Goal: Task Accomplishment & Management: Manage account settings

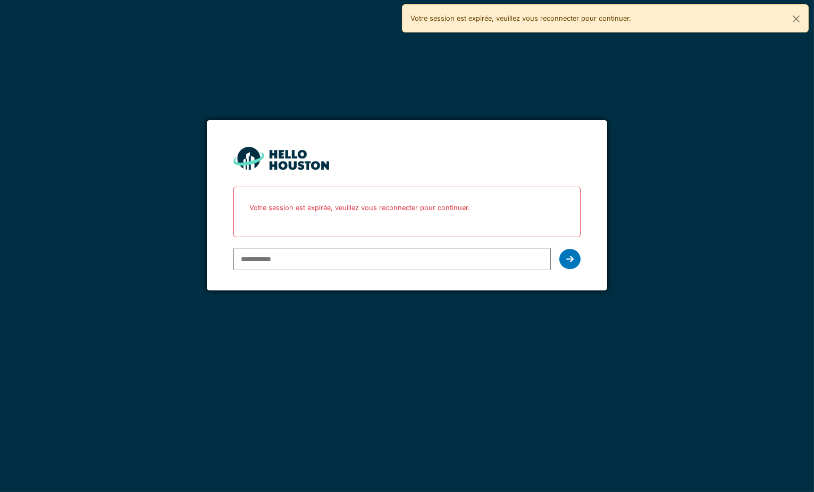
paste input "**********"
type input "**********"
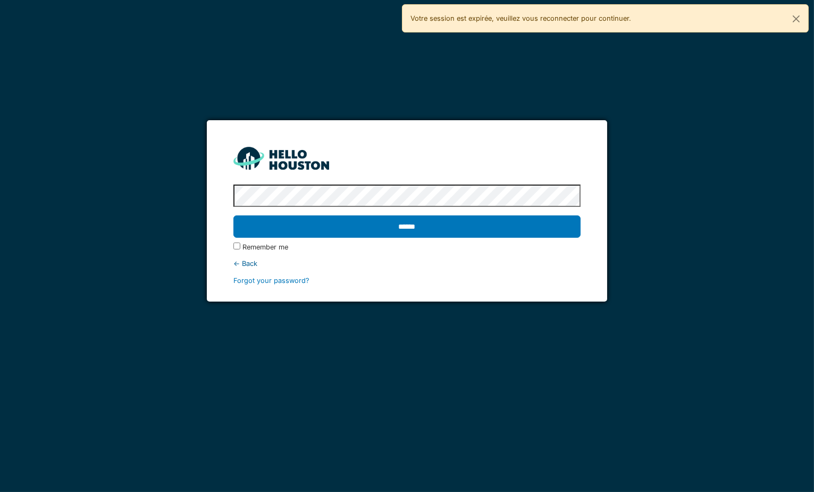
click at [233, 215] on input "******" at bounding box center [406, 226] width 347 height 22
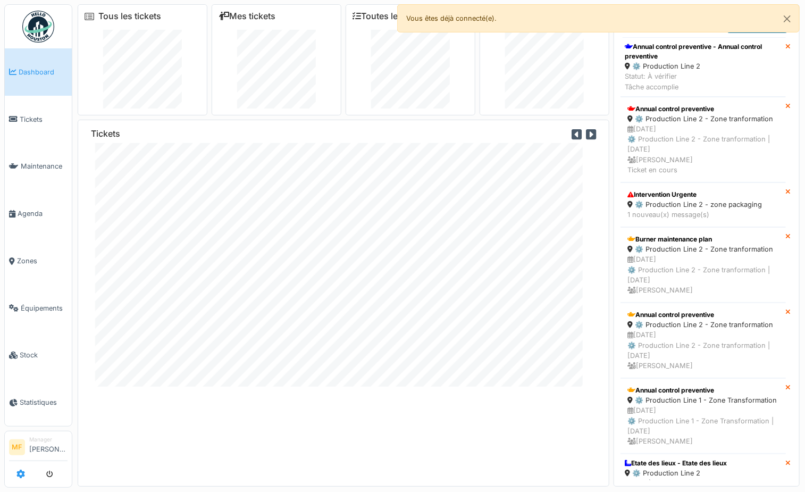
click at [19, 470] on icon at bounding box center [20, 473] width 9 height 9
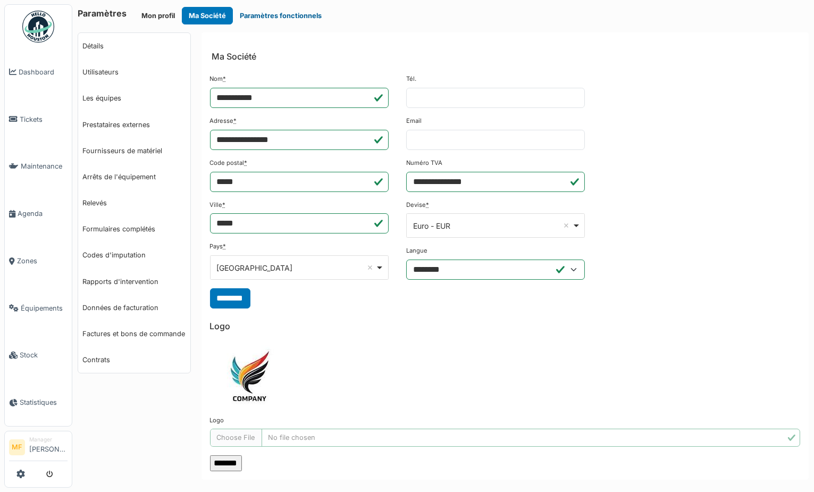
click at [313, 18] on button "Paramètres fonctionnels" at bounding box center [281, 16] width 96 height 18
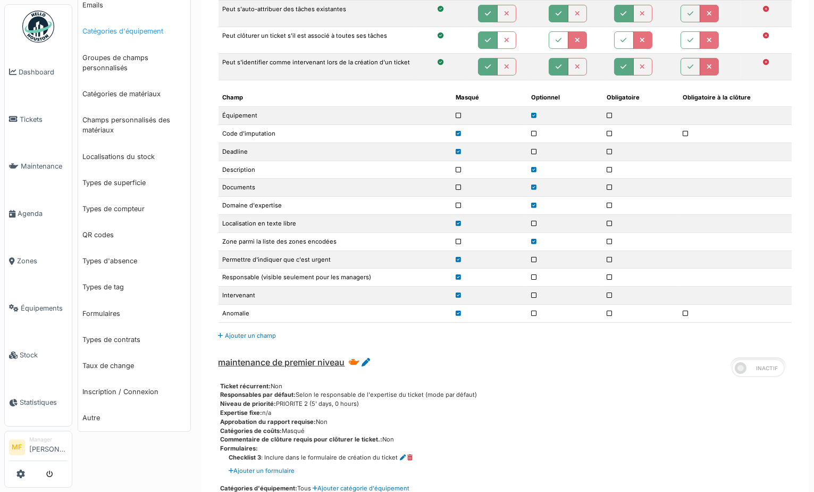
scroll to position [340, 0]
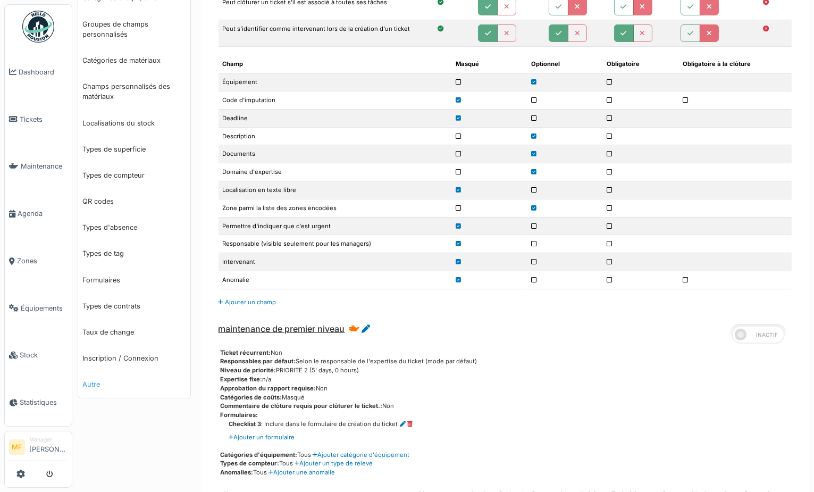
click at [99, 381] on link "Autre" at bounding box center [134, 384] width 112 height 26
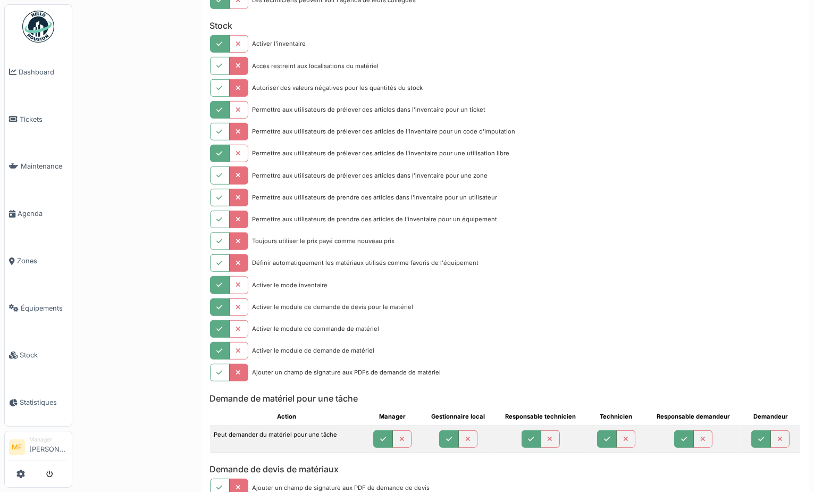
scroll to position [1273, 0]
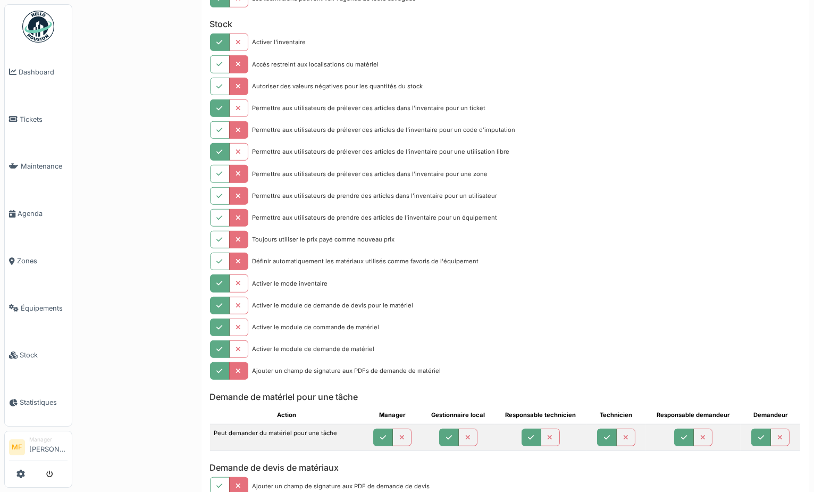
click at [216, 380] on button "button" at bounding box center [220, 371] width 20 height 18
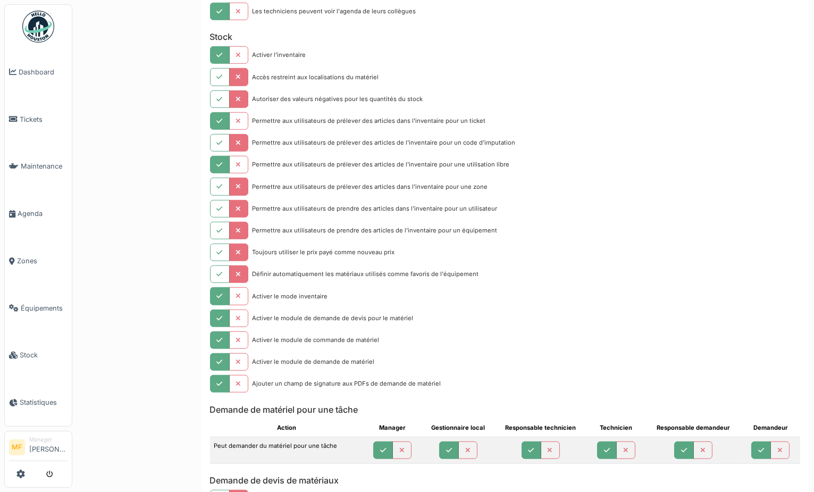
scroll to position [1258, 0]
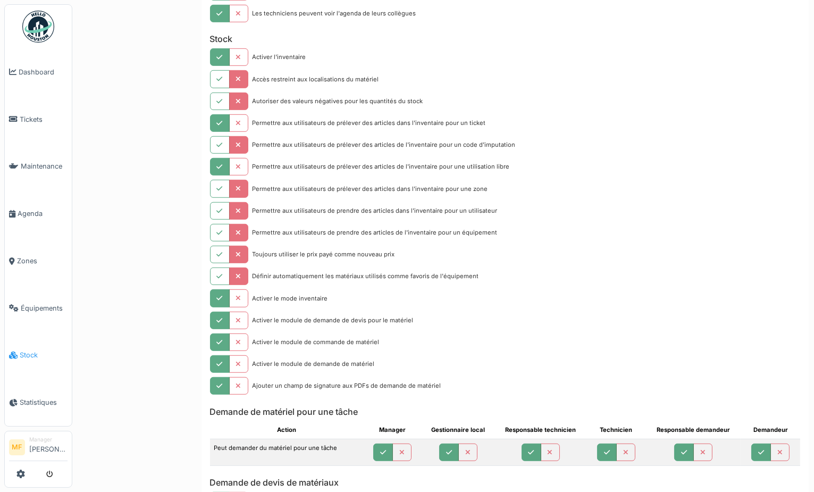
click at [31, 356] on link "Stock" at bounding box center [38, 355] width 67 height 47
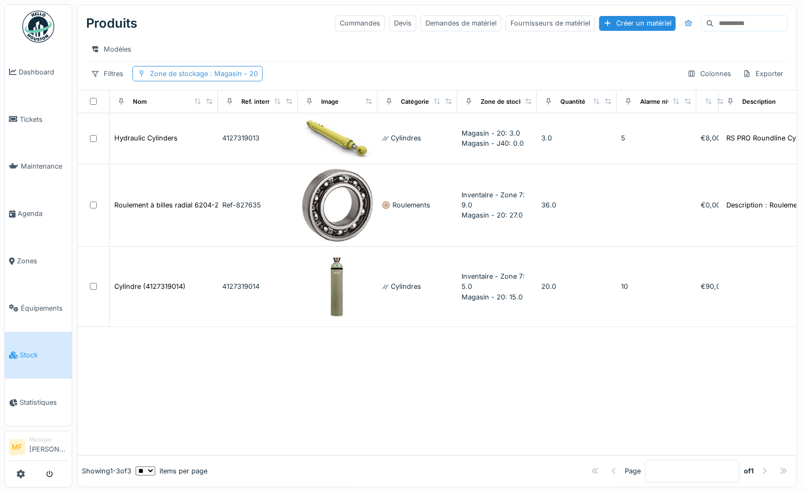
click at [240, 78] on span ": Magasin - 20" at bounding box center [233, 74] width 50 height 8
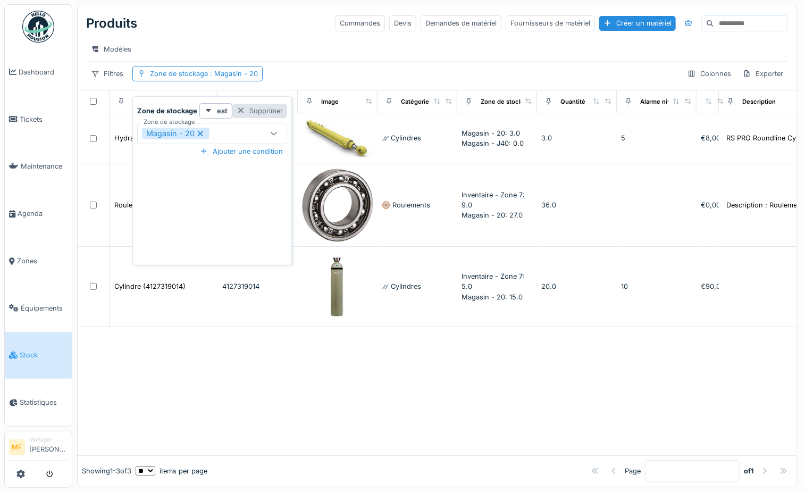
click at [262, 111] on div "Supprimer" at bounding box center [259, 111] width 55 height 14
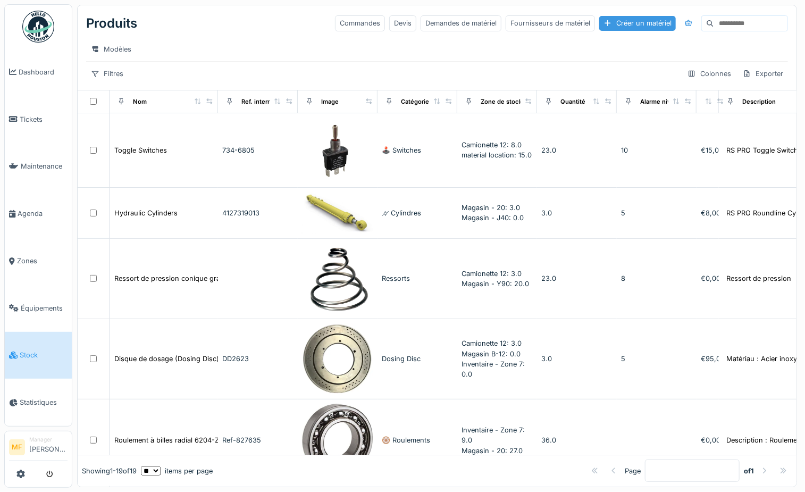
click at [610, 27] on div "Créer un matériel" at bounding box center [637, 23] width 77 height 14
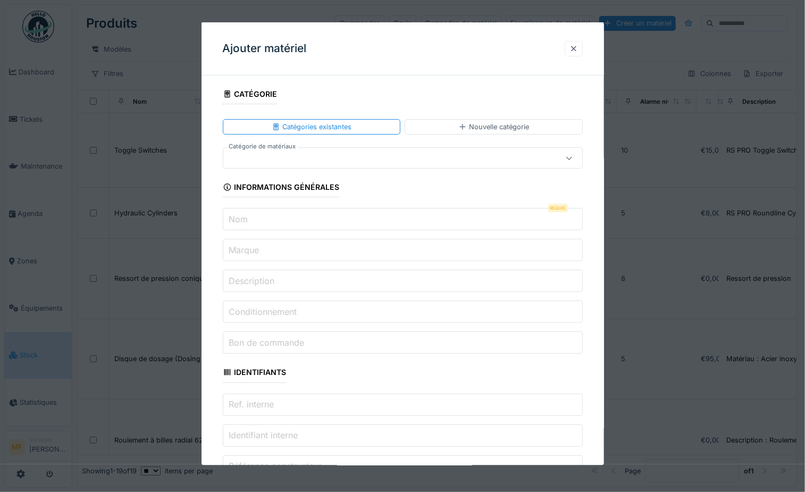
click at [576, 42] on div at bounding box center [574, 48] width 18 height 15
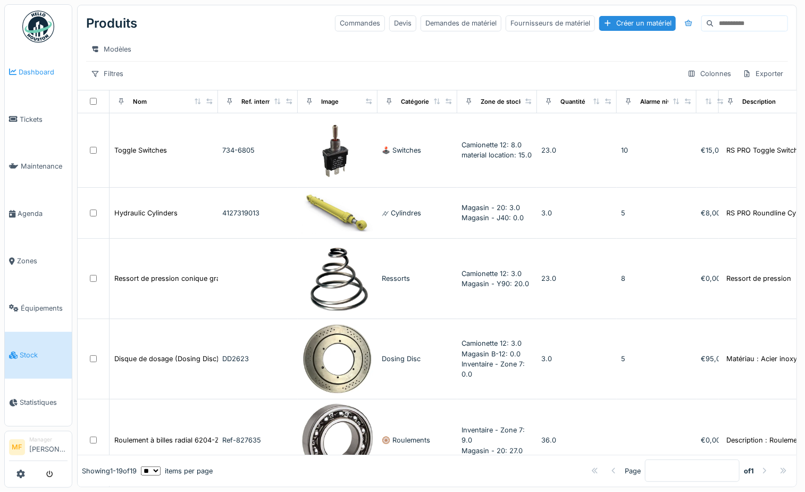
click at [41, 64] on link "Dashboard" at bounding box center [38, 71] width 67 height 47
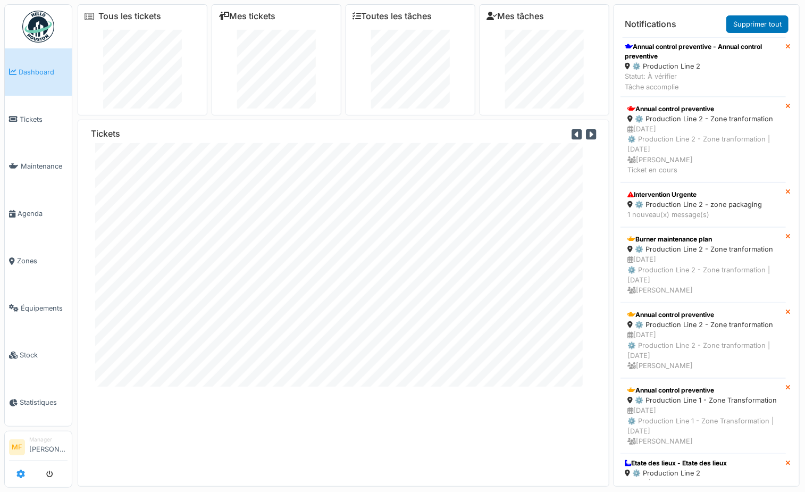
click at [23, 479] on link at bounding box center [20, 474] width 9 height 18
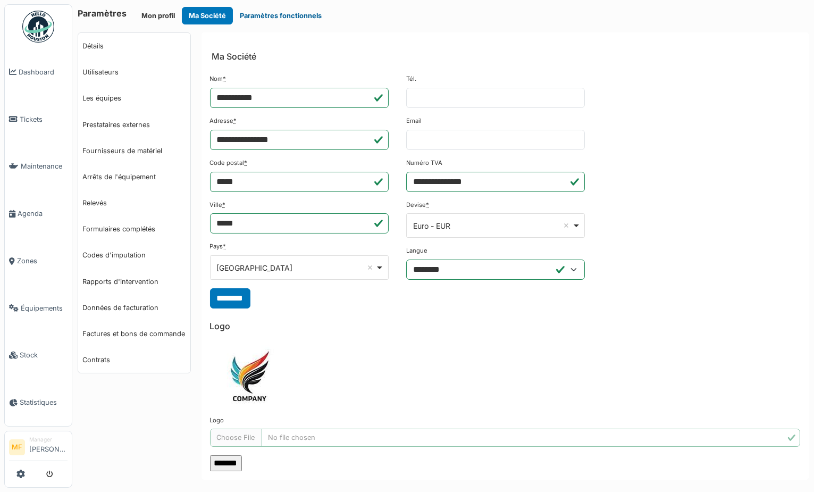
click at [277, 22] on button "Paramètres fonctionnels" at bounding box center [281, 16] width 96 height 18
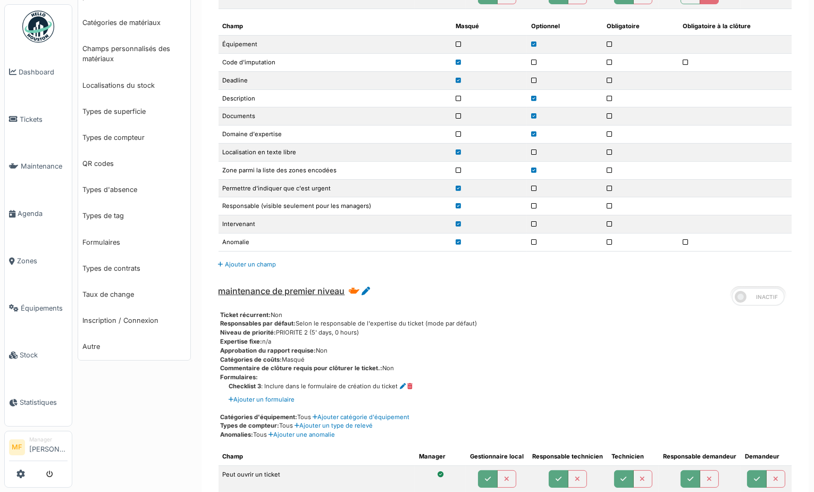
scroll to position [391, 0]
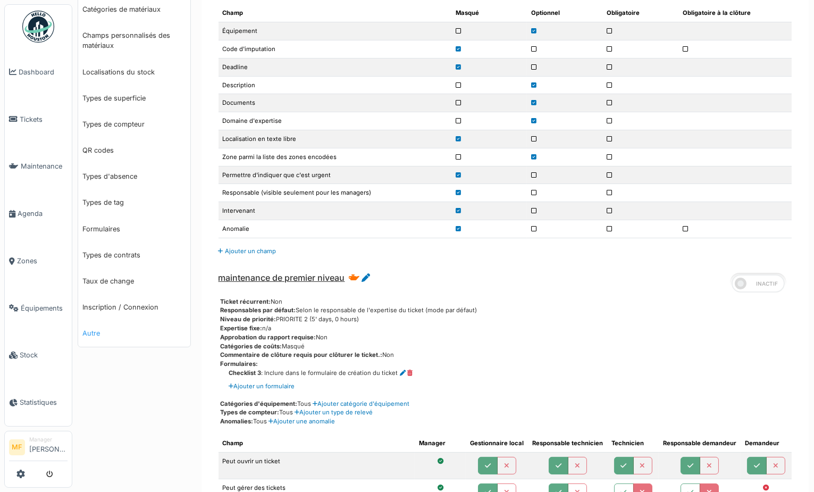
click at [94, 335] on link "Autre" at bounding box center [134, 333] width 112 height 26
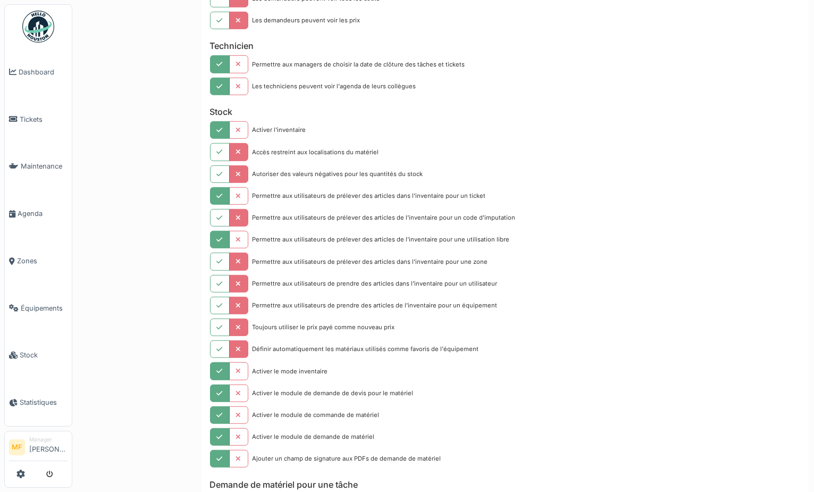
scroll to position [1204, 0]
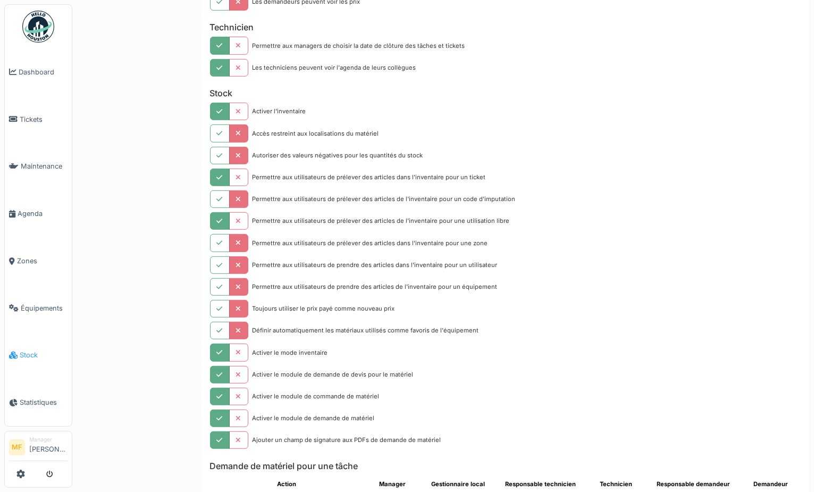
click at [33, 350] on span "Stock" at bounding box center [44, 355] width 48 height 10
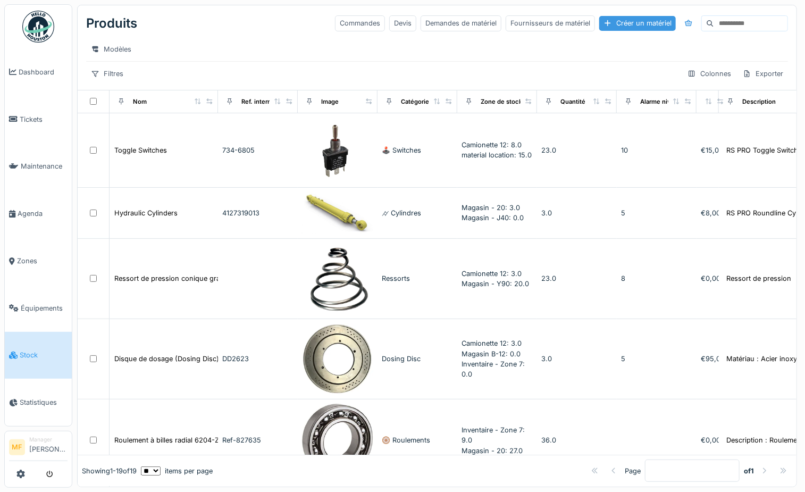
click at [616, 25] on div "Créer un matériel" at bounding box center [637, 23] width 77 height 14
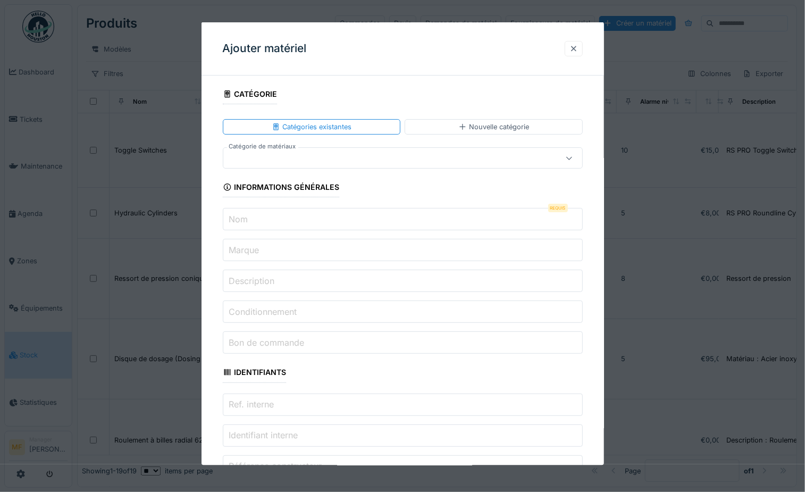
click at [578, 47] on div at bounding box center [573, 49] width 9 height 10
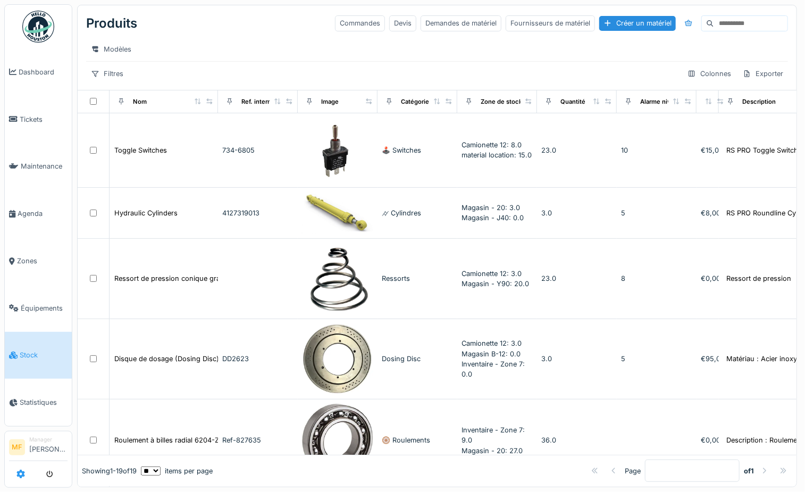
click at [21, 477] on icon at bounding box center [20, 473] width 9 height 9
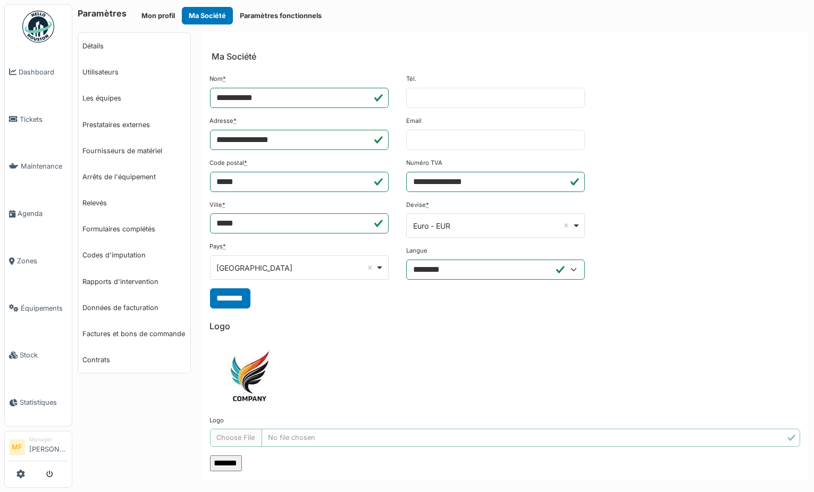
click at [261, 32] on header "Ma Société" at bounding box center [505, 48] width 608 height 33
click at [266, 27] on div "**********" at bounding box center [443, 246] width 742 height 492
click at [283, 15] on button "Paramètres fonctionnels" at bounding box center [281, 16] width 96 height 18
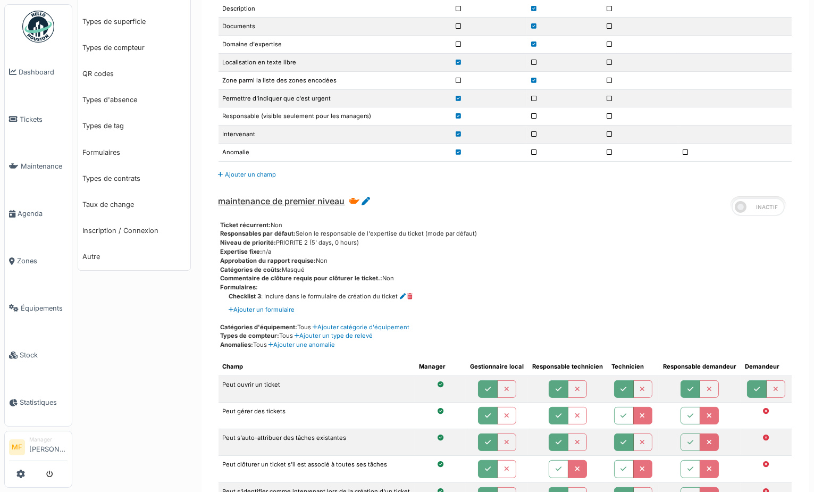
scroll to position [409, 0]
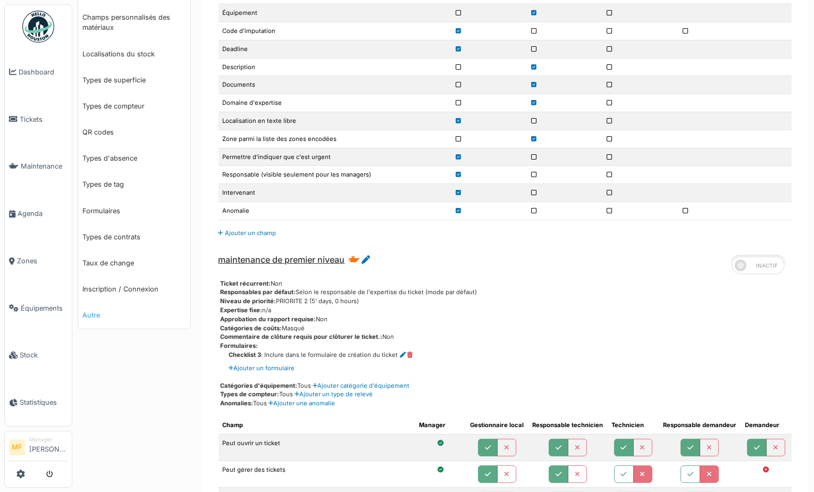
click at [98, 314] on link "Autre" at bounding box center [134, 315] width 112 height 26
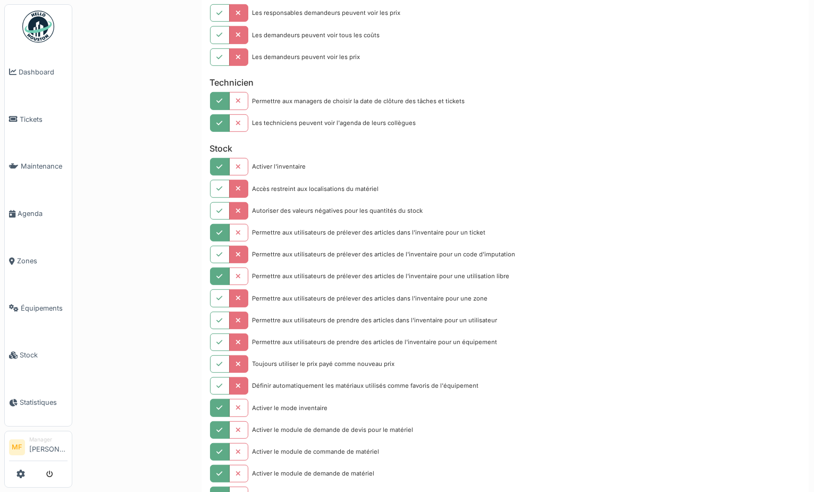
scroll to position [1227, 0]
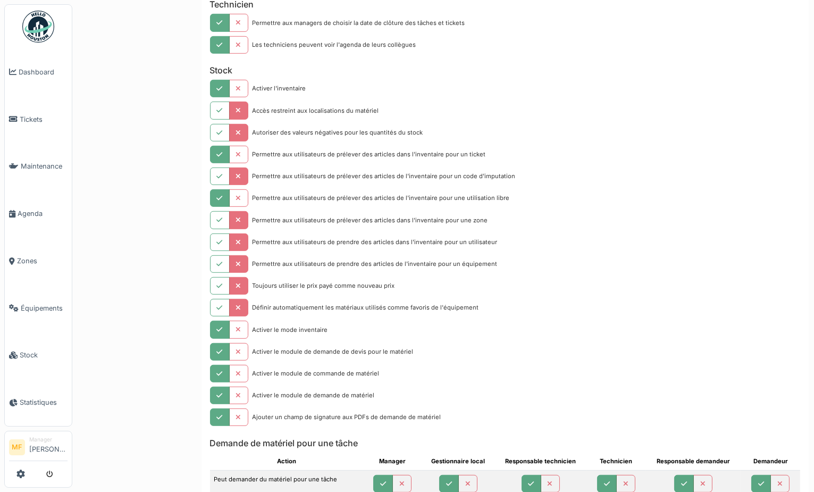
click at [213, 332] on button "button" at bounding box center [220, 330] width 20 height 18
click at [234, 333] on button "button" at bounding box center [238, 330] width 19 height 18
click at [234, 360] on button "button" at bounding box center [238, 352] width 19 height 18
click at [234, 378] on button "button" at bounding box center [238, 374] width 19 height 18
click at [237, 399] on icon "button" at bounding box center [238, 395] width 5 height 7
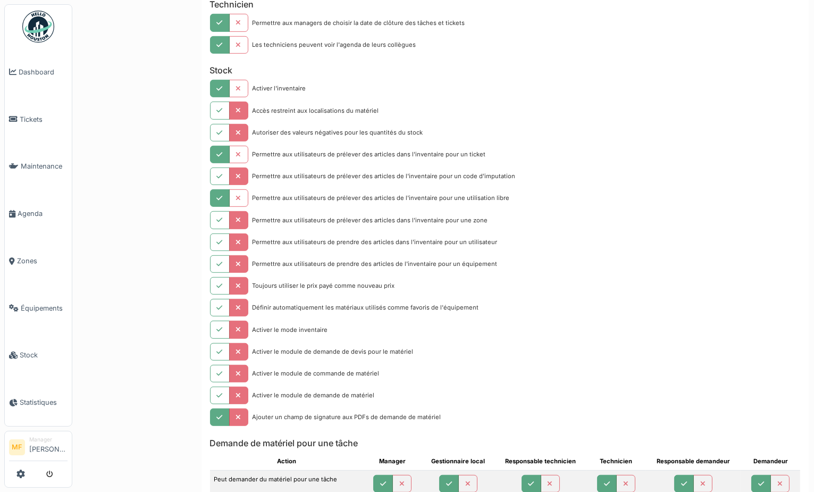
click at [239, 426] on button "button" at bounding box center [238, 417] width 19 height 18
click at [238, 202] on icon "button" at bounding box center [238, 198] width 5 height 7
click at [236, 158] on icon "button" at bounding box center [238, 154] width 5 height 7
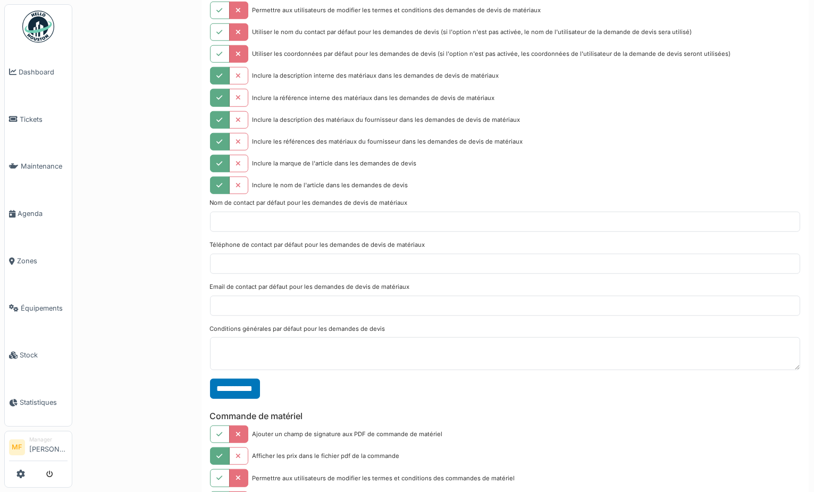
scroll to position [1773, 0]
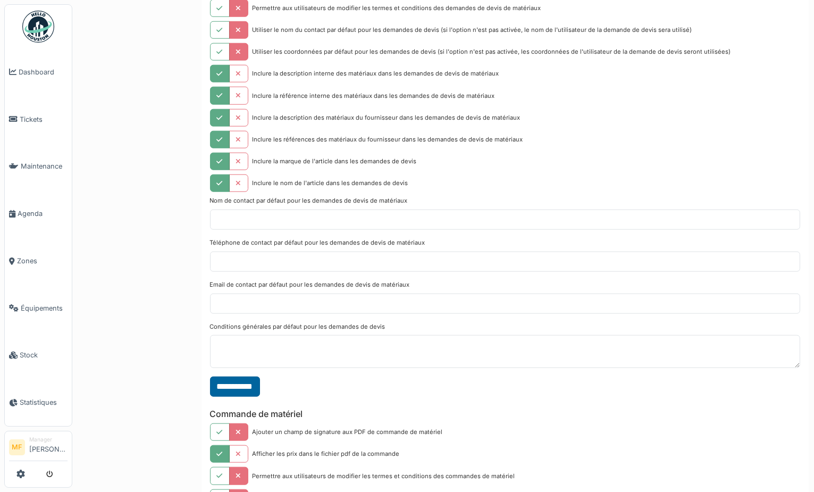
click at [241, 395] on input "**********" at bounding box center [235, 386] width 50 height 20
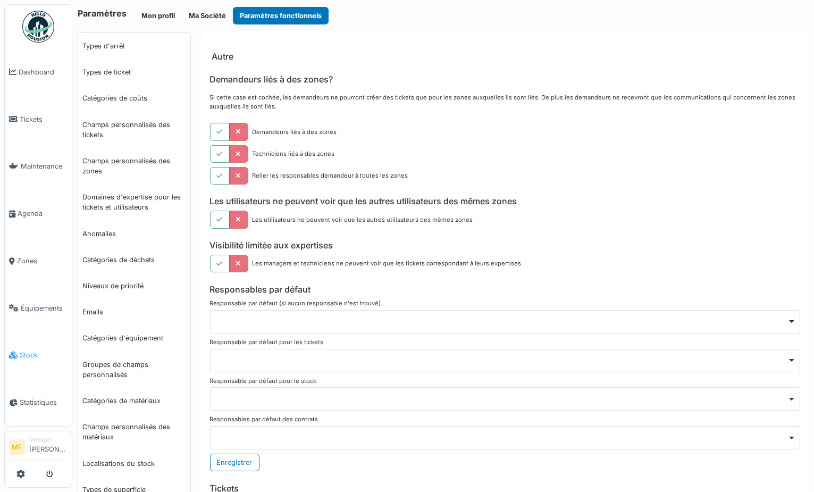
click at [38, 350] on span "Stock" at bounding box center [44, 355] width 48 height 10
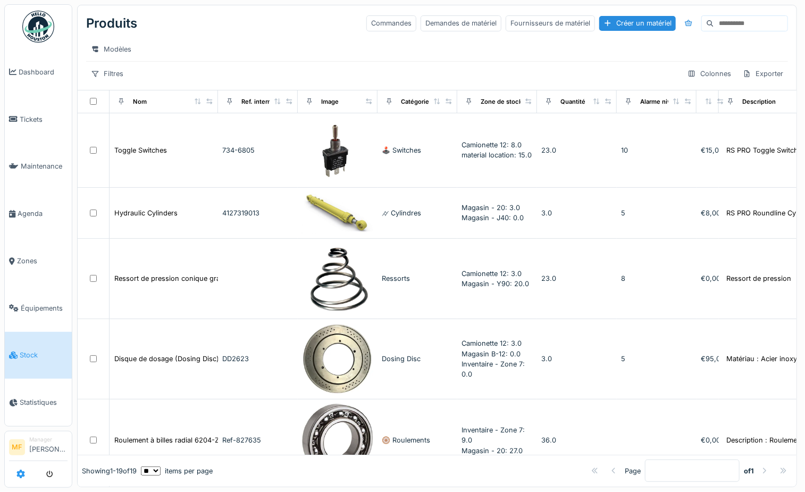
click at [16, 474] on icon at bounding box center [20, 473] width 9 height 9
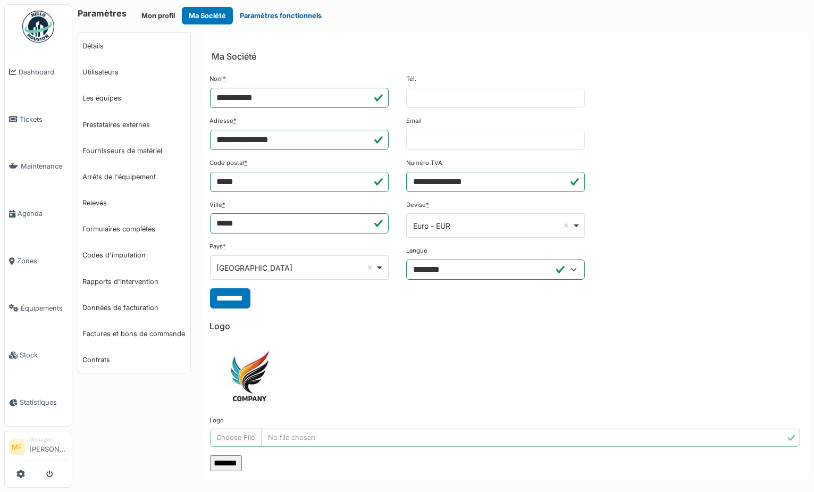
click at [308, 17] on button "Paramètres fonctionnels" at bounding box center [281, 16] width 96 height 18
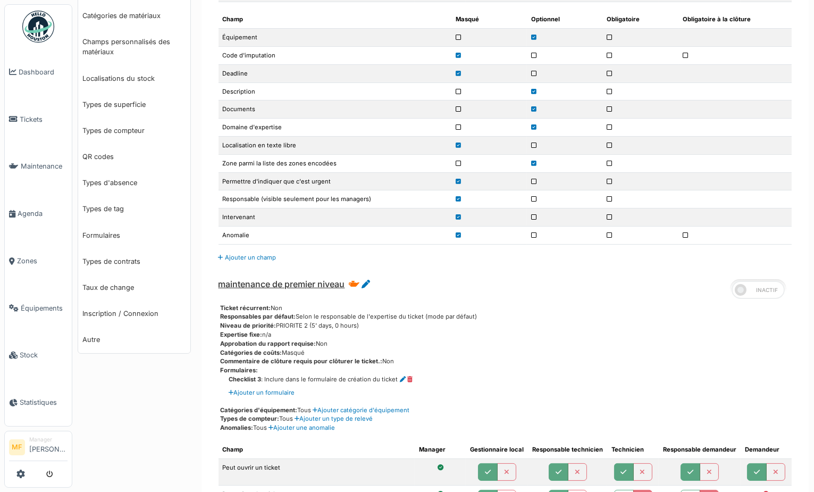
scroll to position [617, 0]
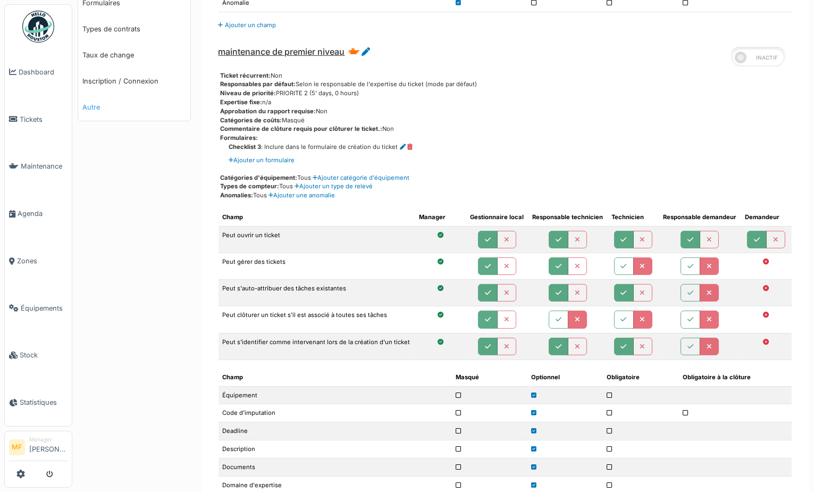
click at [95, 102] on link "Autre" at bounding box center [134, 107] width 112 height 26
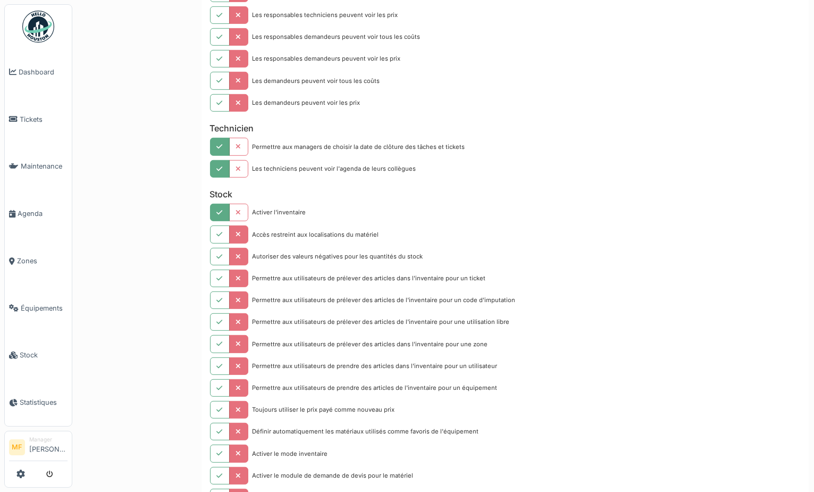
scroll to position [1113, 0]
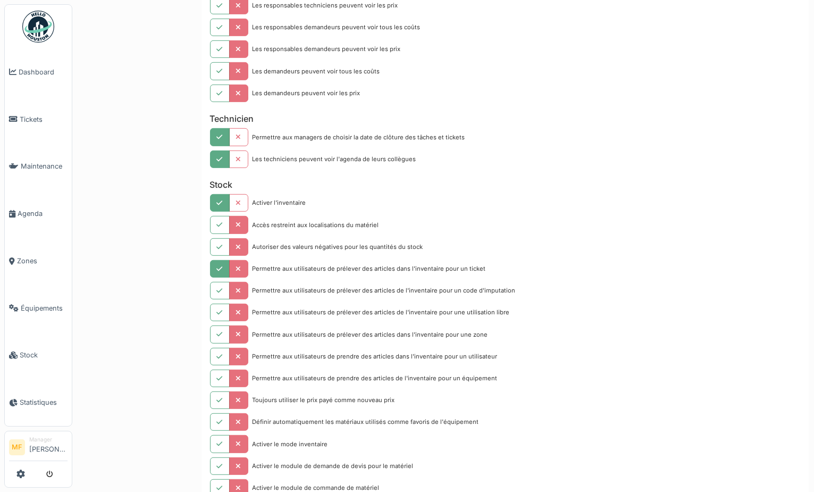
click at [218, 273] on icon "button" at bounding box center [220, 269] width 6 height 7
click at [217, 316] on icon "button" at bounding box center [220, 312] width 6 height 7
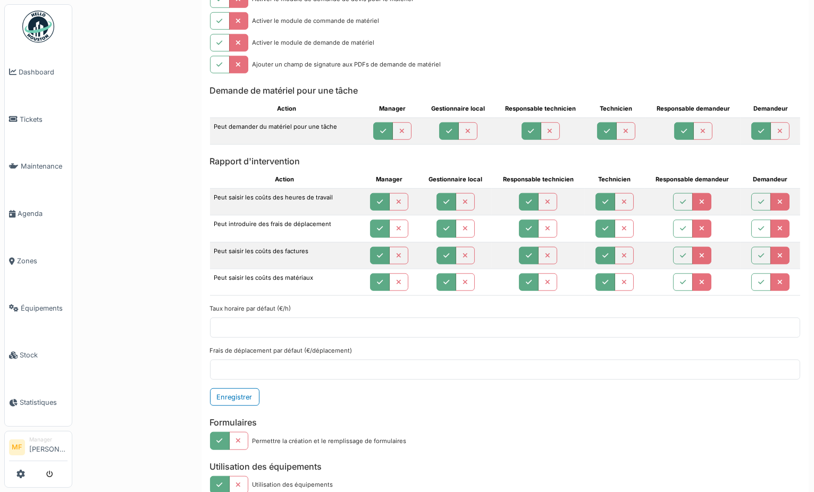
scroll to position [1580, 0]
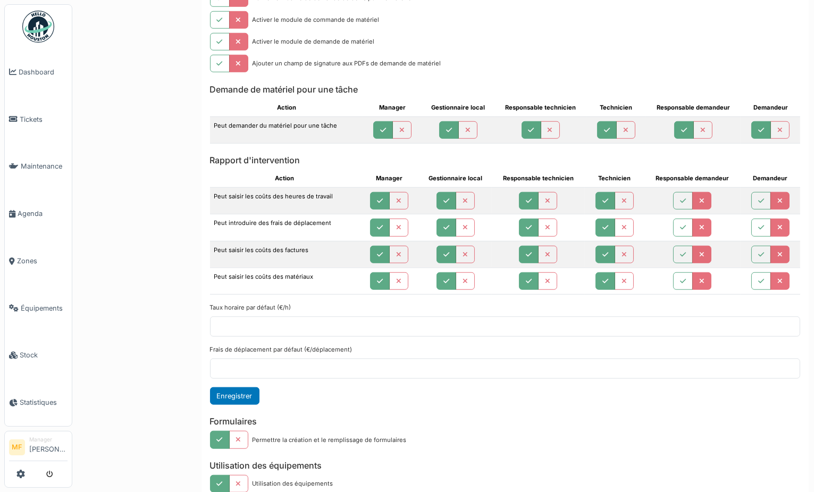
click at [235, 405] on button "Enregistrer" at bounding box center [234, 396] width 49 height 18
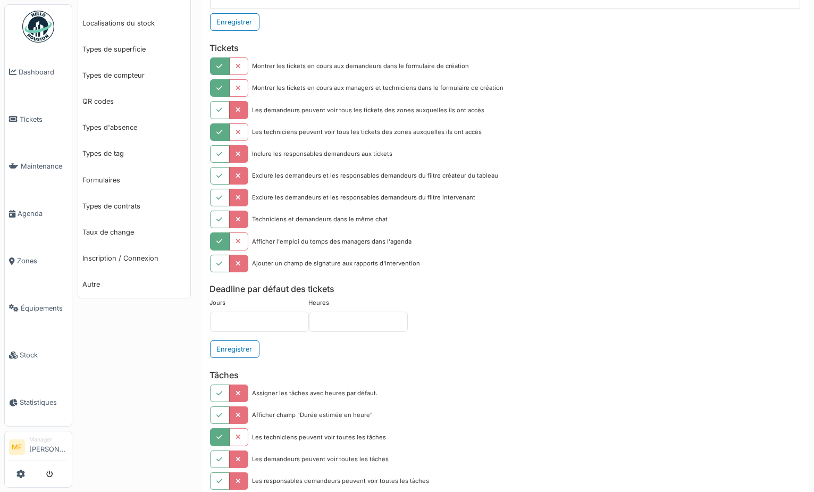
scroll to position [398, 0]
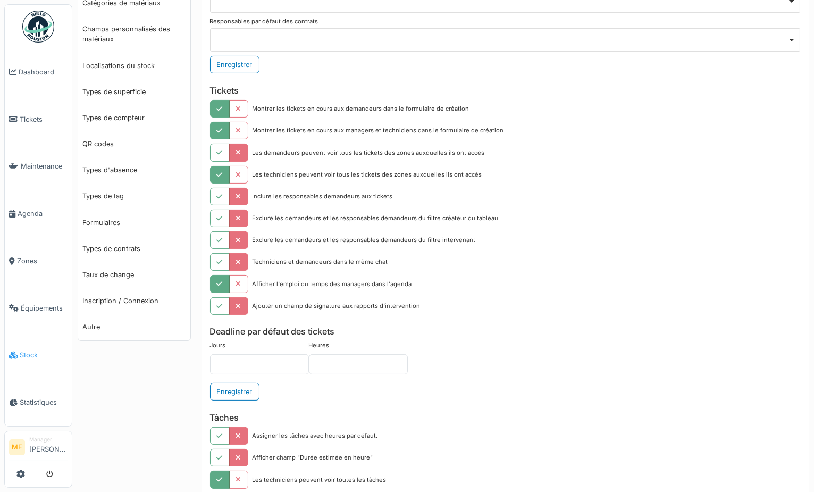
click at [28, 350] on span "Stock" at bounding box center [44, 355] width 48 height 10
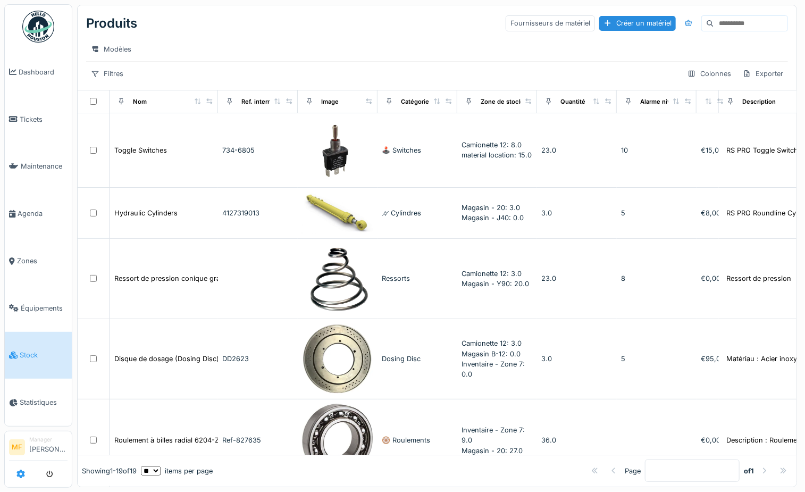
click at [18, 477] on icon at bounding box center [20, 473] width 9 height 9
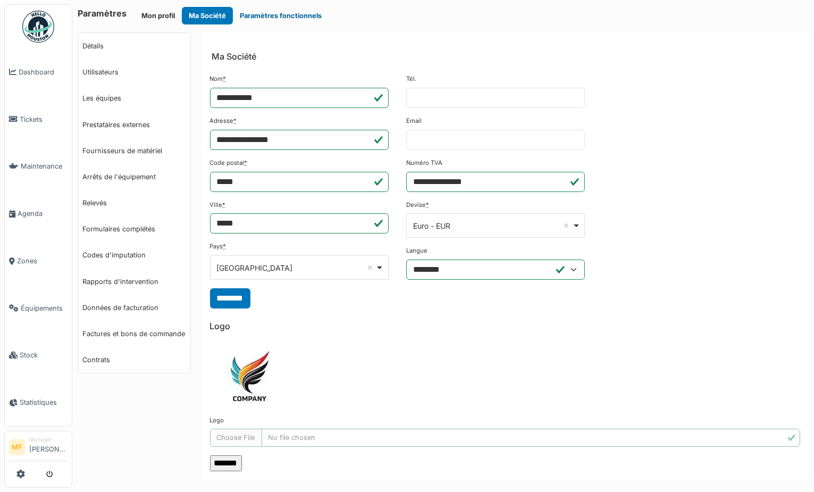
click at [273, 12] on button "Paramètres fonctionnels" at bounding box center [281, 16] width 96 height 18
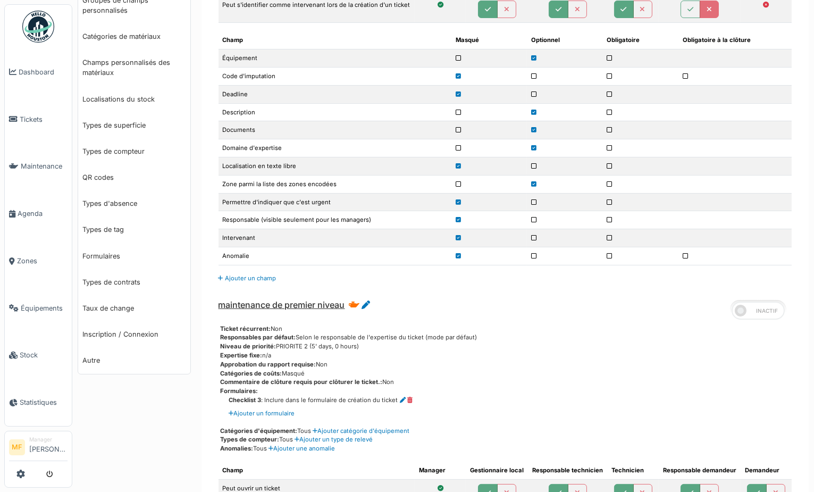
scroll to position [384, 0]
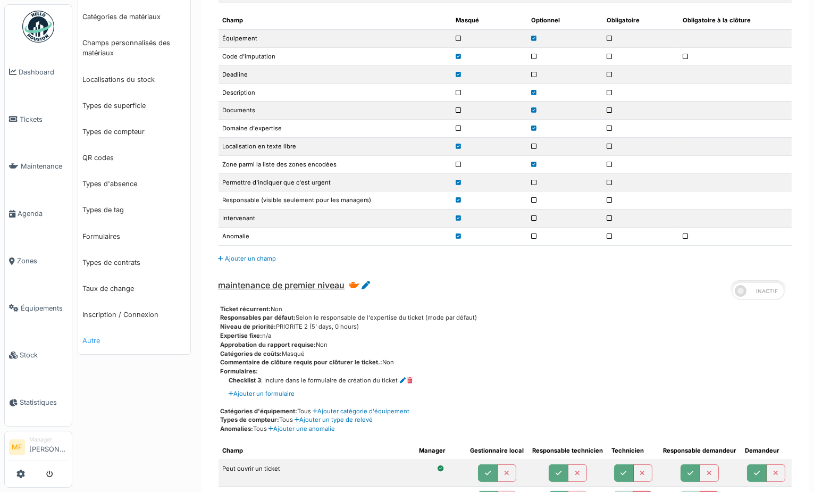
click at [94, 343] on link "Autre" at bounding box center [134, 340] width 112 height 26
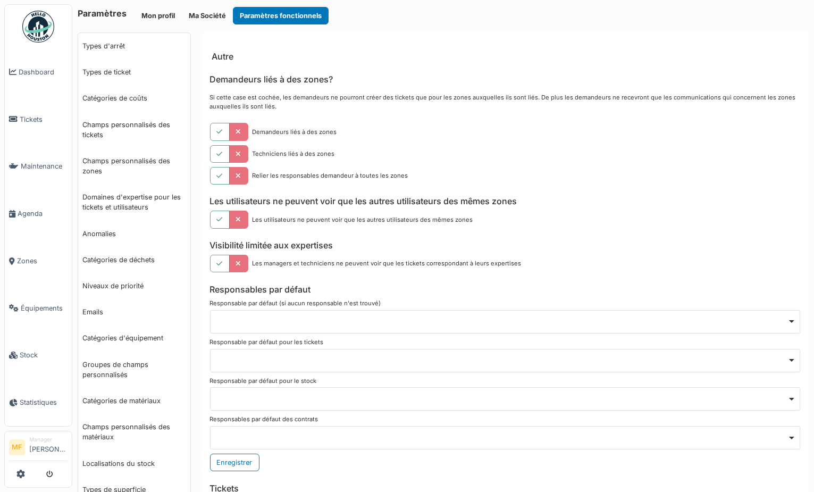
click at [19, 485] on ul "MF Manager Michael Factorio" at bounding box center [38, 459] width 68 height 57
click at [19, 480] on link at bounding box center [20, 474] width 9 height 18
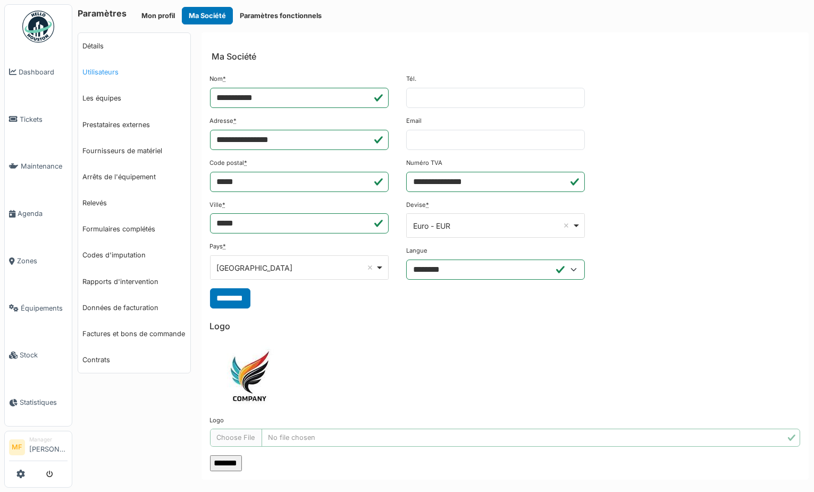
click at [105, 73] on link "Utilisateurs" at bounding box center [134, 72] width 112 height 26
select select "***"
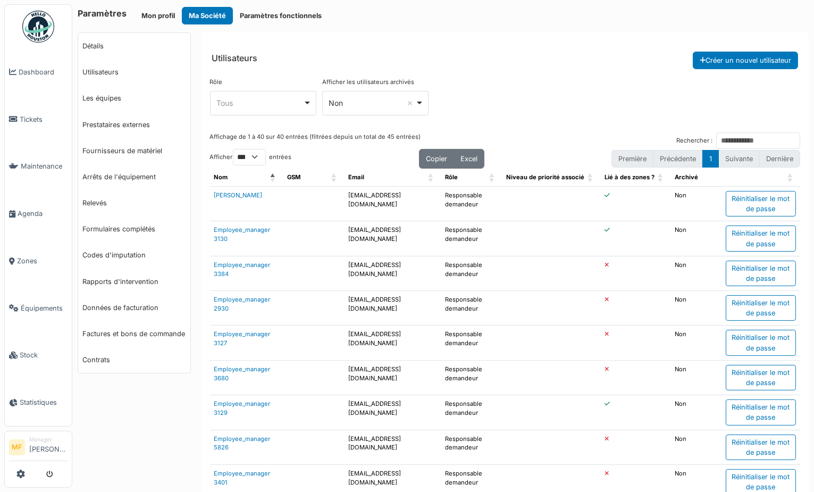
click at [278, 100] on div "Tous Remove item" at bounding box center [259, 102] width 87 height 11
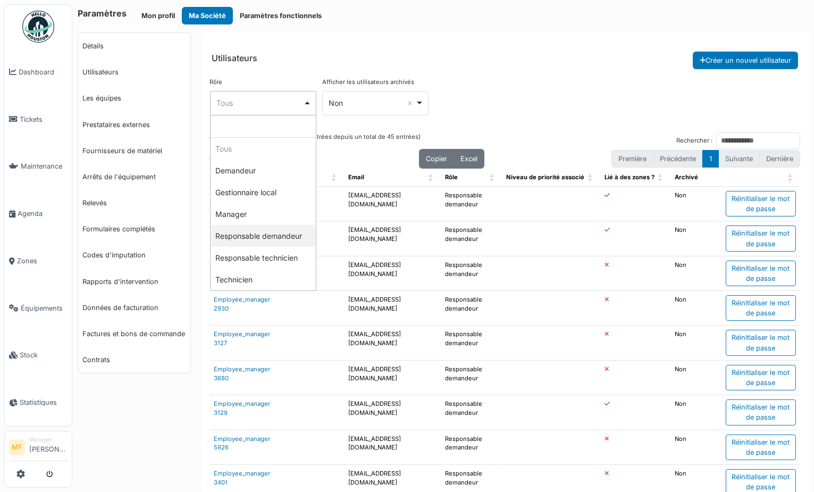
click at [509, 97] on div "Rôle **** Tous Remove item Tous Demandeur Gestionnaire local Manager Responsabl…" at bounding box center [505, 101] width 591 height 46
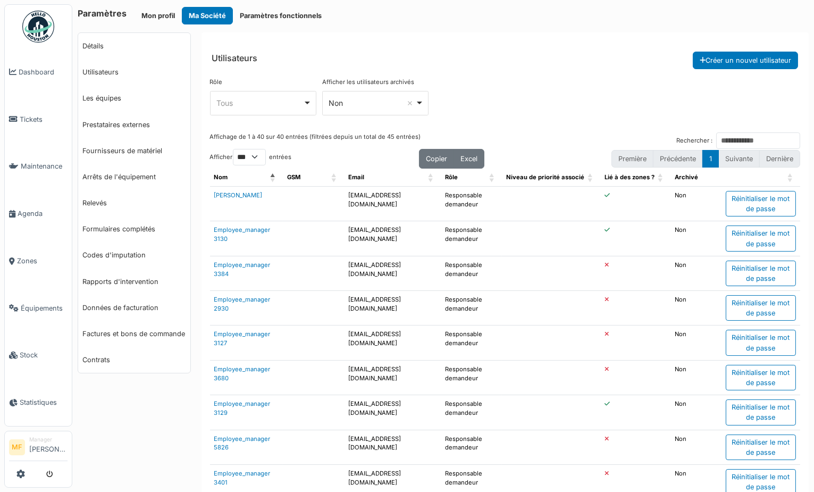
click at [357, 104] on div "Non Remove item" at bounding box center [372, 102] width 87 height 11
click at [243, 104] on div "Tous Remove item" at bounding box center [259, 102] width 87 height 11
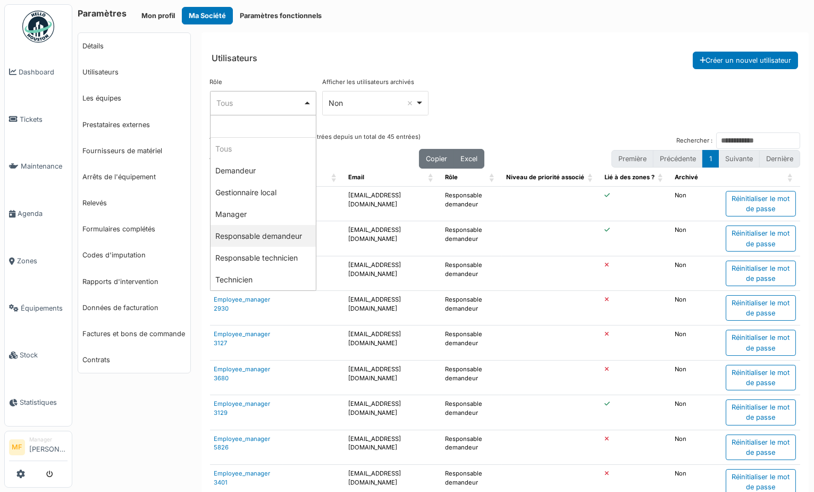
select select "*******"
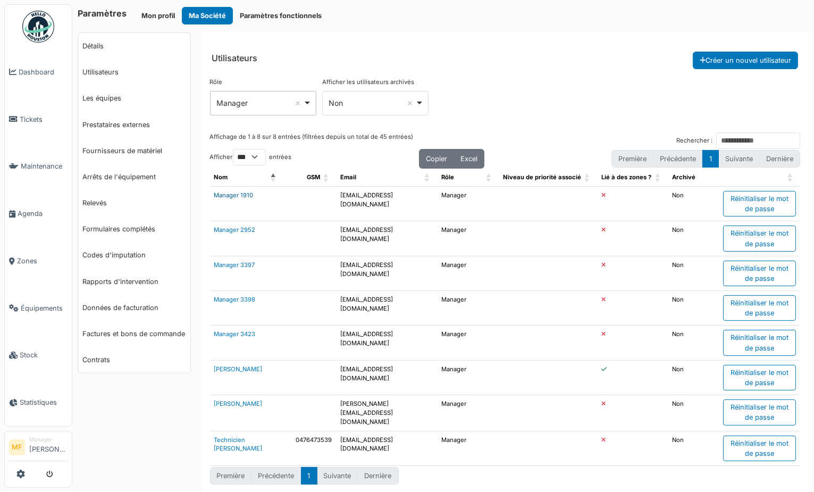
click at [237, 198] on link "Manager 1910" at bounding box center [233, 194] width 39 height 7
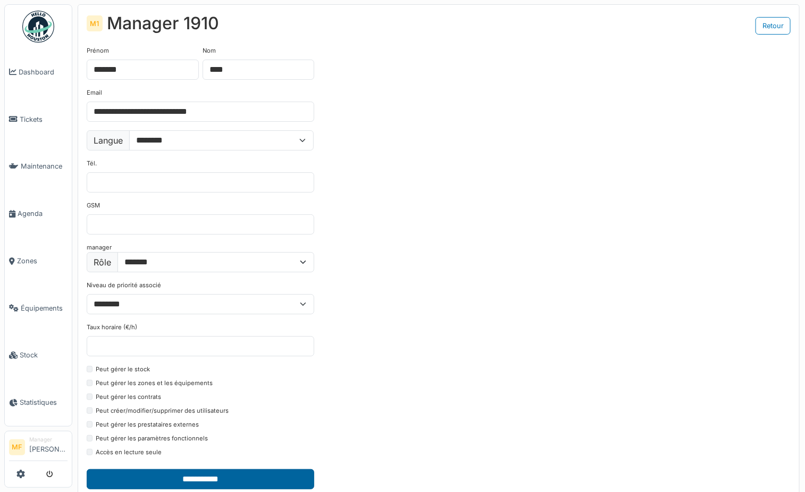
click at [202, 474] on input "**********" at bounding box center [201, 479] width 228 height 20
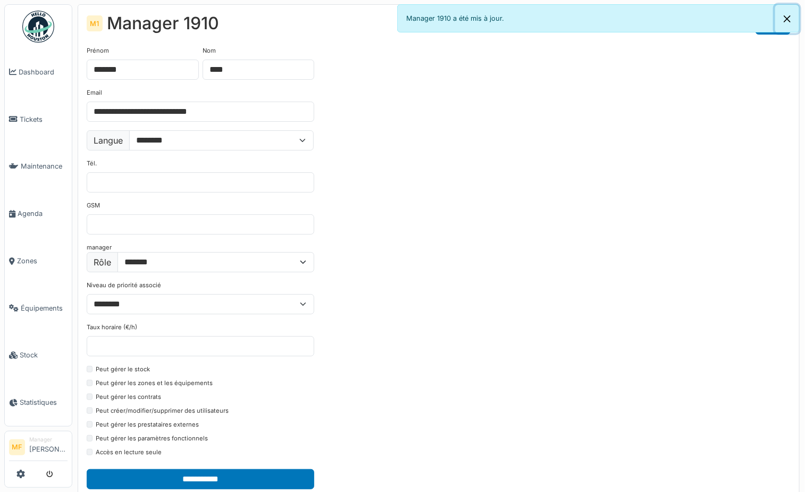
click at [784, 18] on button "Close" at bounding box center [787, 19] width 24 height 28
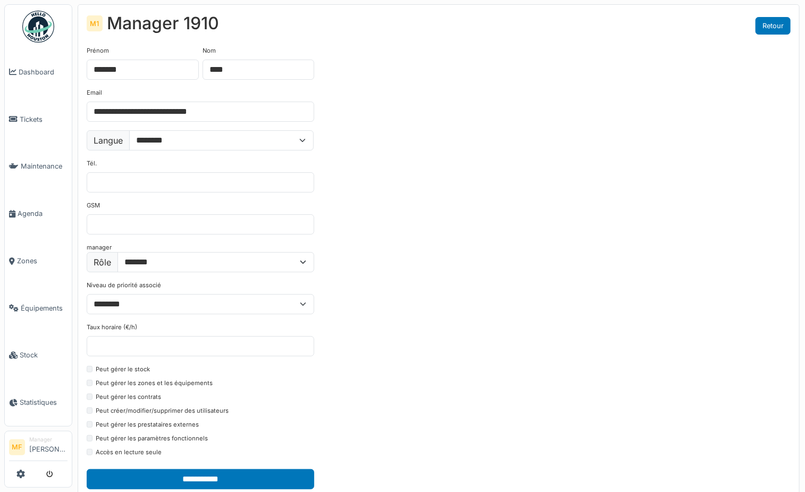
click at [771, 28] on link "Retour" at bounding box center [772, 26] width 35 height 18
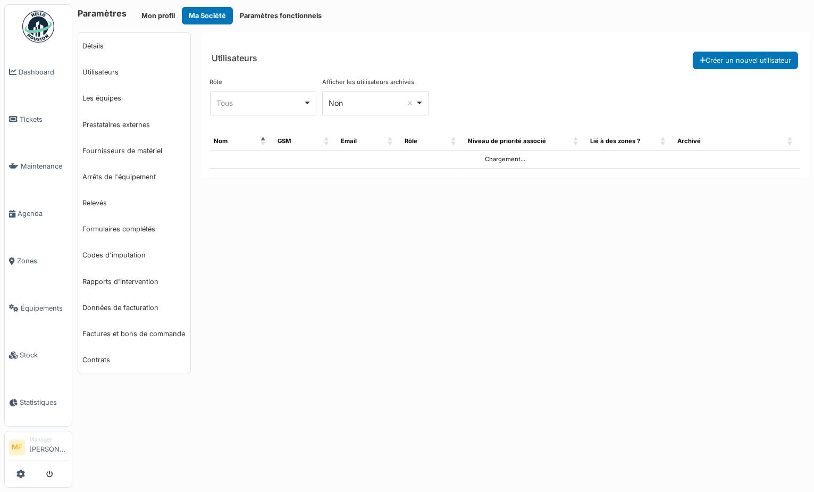
select select "***"
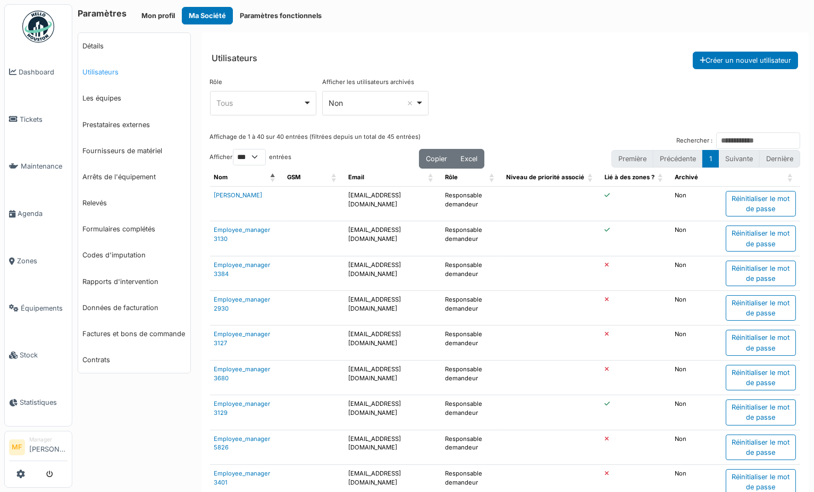
click at [107, 70] on link "Utilisateurs" at bounding box center [134, 72] width 112 height 26
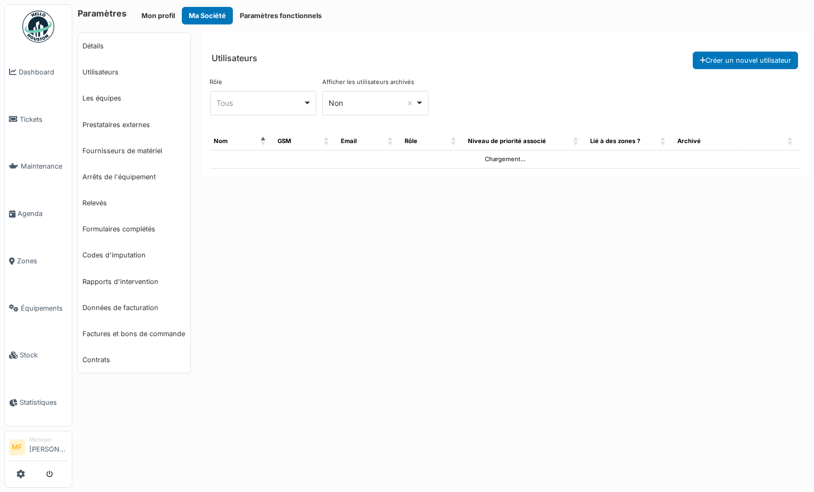
select select "***"
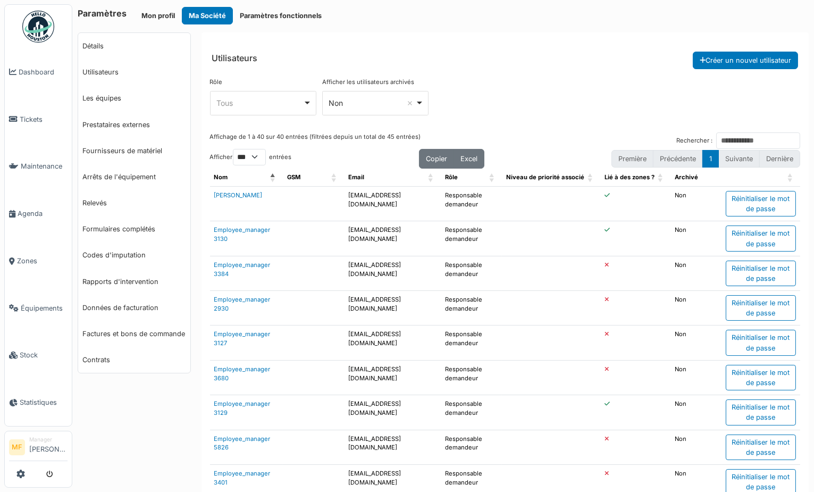
scroll to position [6, 0]
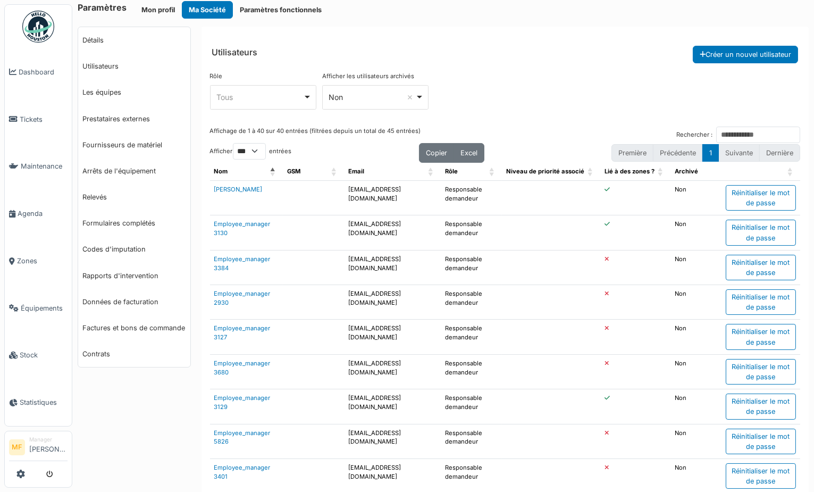
click at [292, 104] on div "Tous Remove item" at bounding box center [262, 96] width 97 height 15
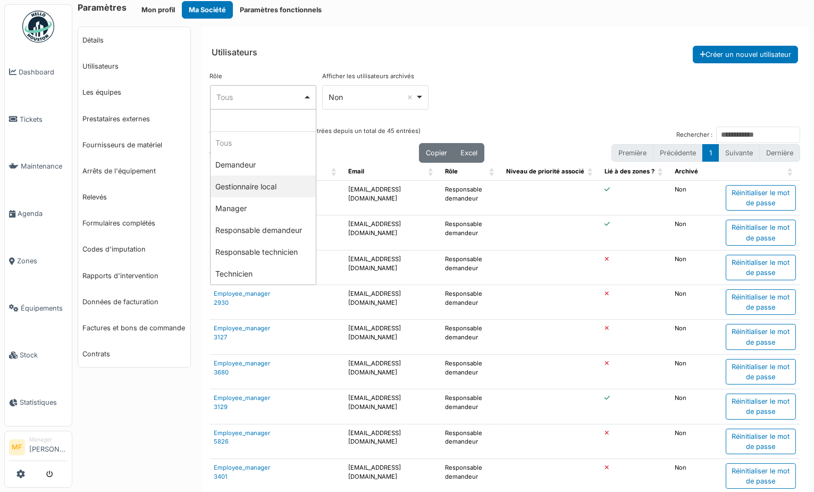
select select "*******"
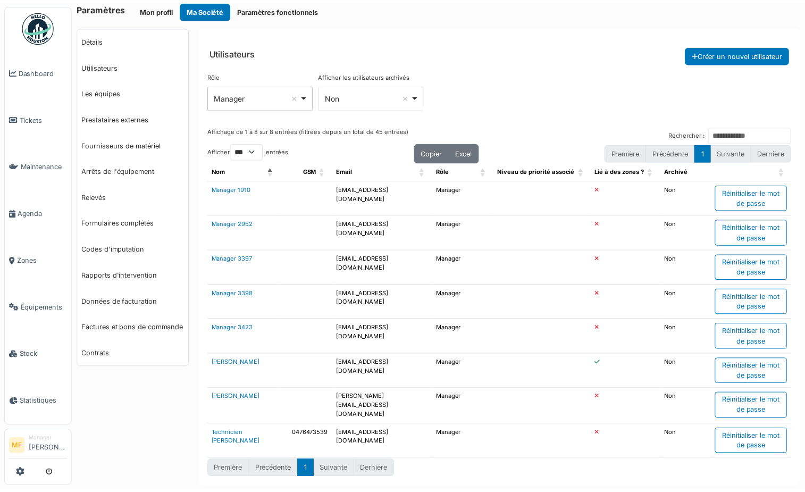
scroll to position [9, 0]
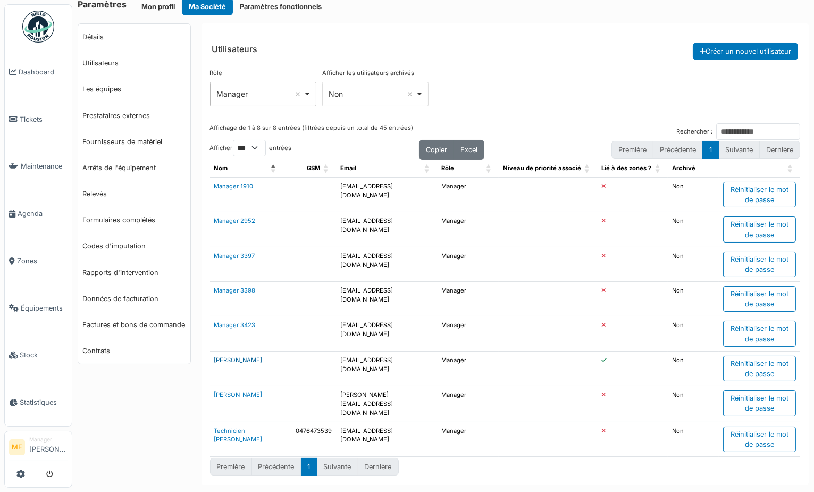
click at [251, 358] on link "[PERSON_NAME]" at bounding box center [238, 359] width 48 height 7
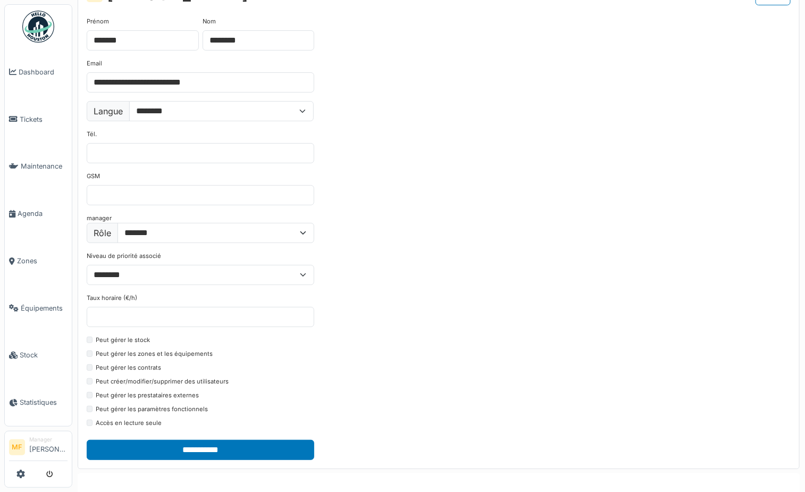
scroll to position [33, 0]
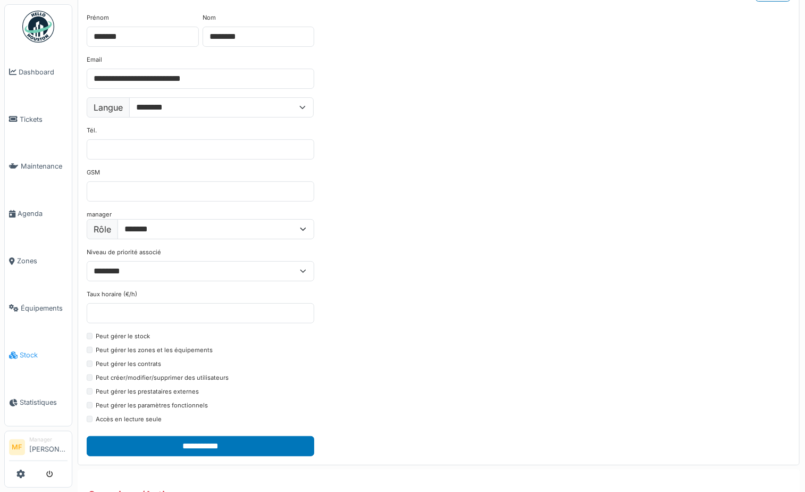
click at [39, 350] on span "Stock" at bounding box center [44, 355] width 48 height 10
